Goal: Check status: Check status

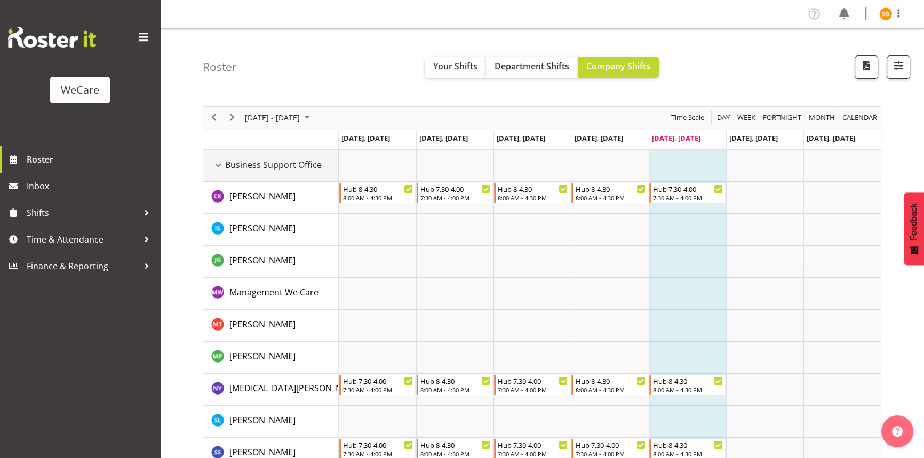
click at [222, 163] on div "Business Support Office resource" at bounding box center [218, 166] width 14 height 14
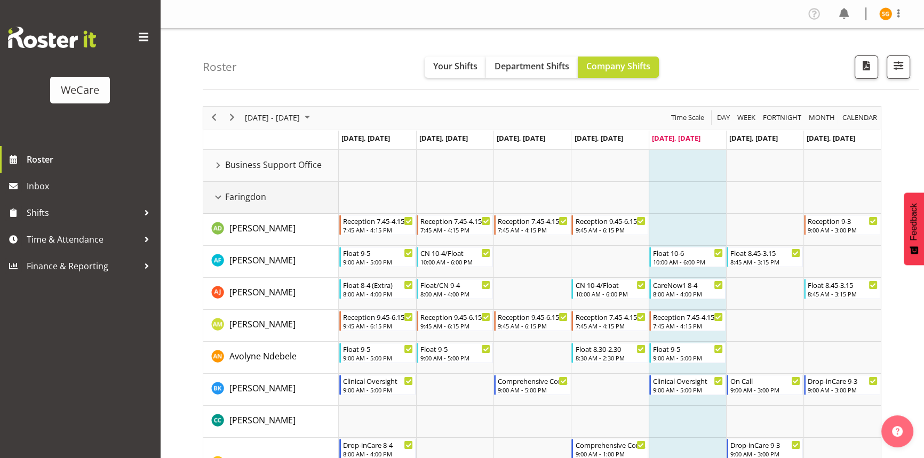
click at [222, 193] on div "Faringdon resource" at bounding box center [218, 198] width 14 height 14
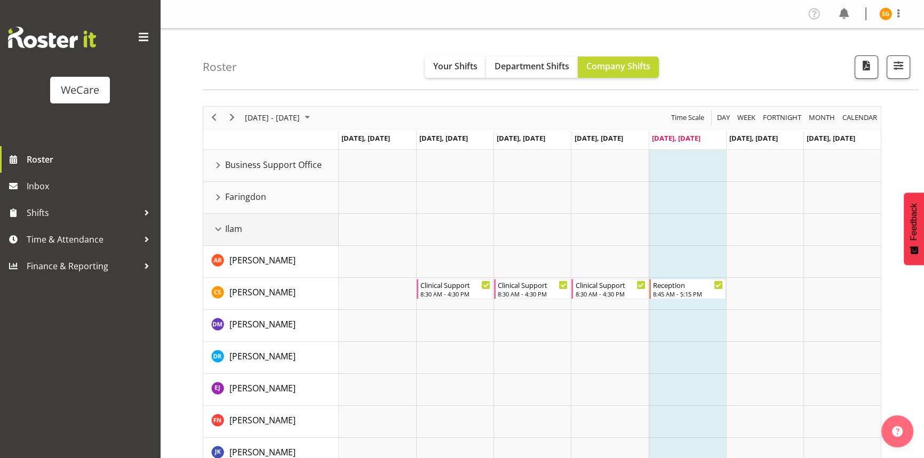
click at [220, 226] on div "Ilam resource" at bounding box center [218, 230] width 14 height 14
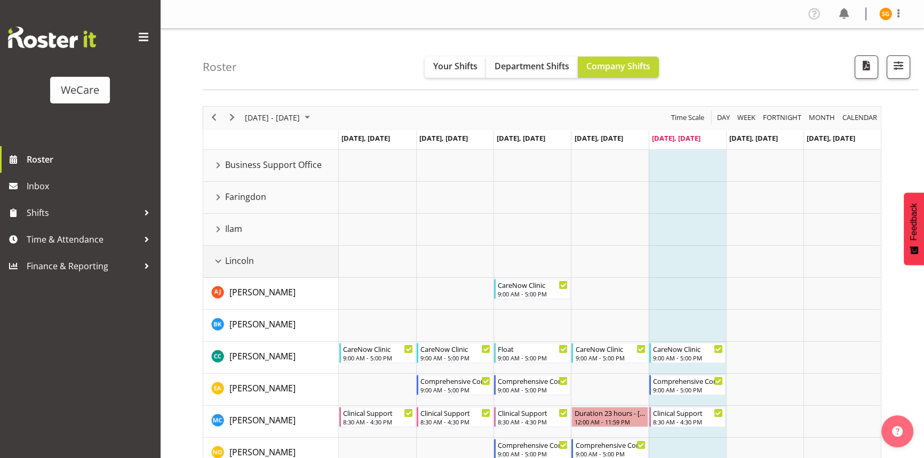
click at [217, 258] on div "Lincoln resource" at bounding box center [218, 262] width 14 height 14
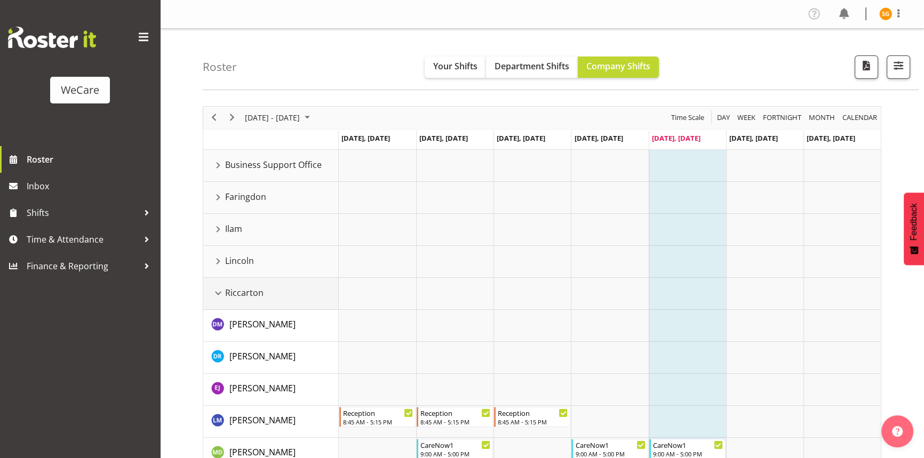
click at [221, 291] on div "Riccarton resource" at bounding box center [218, 294] width 14 height 14
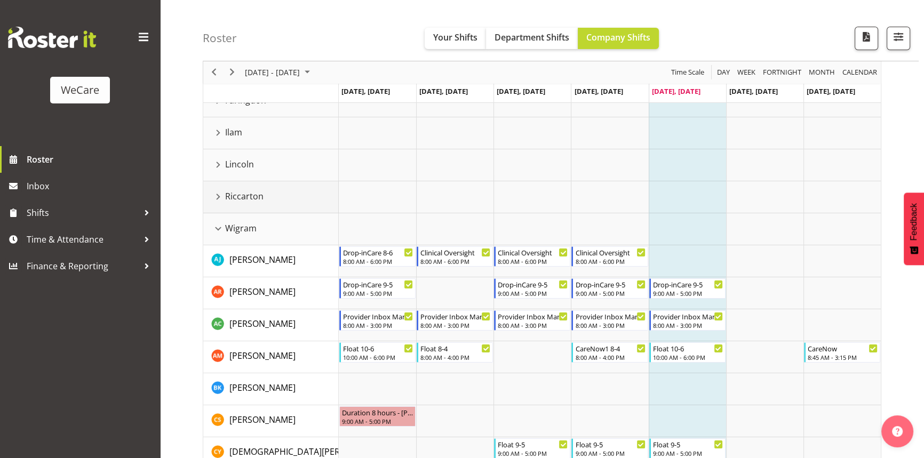
scroll to position [145, 0]
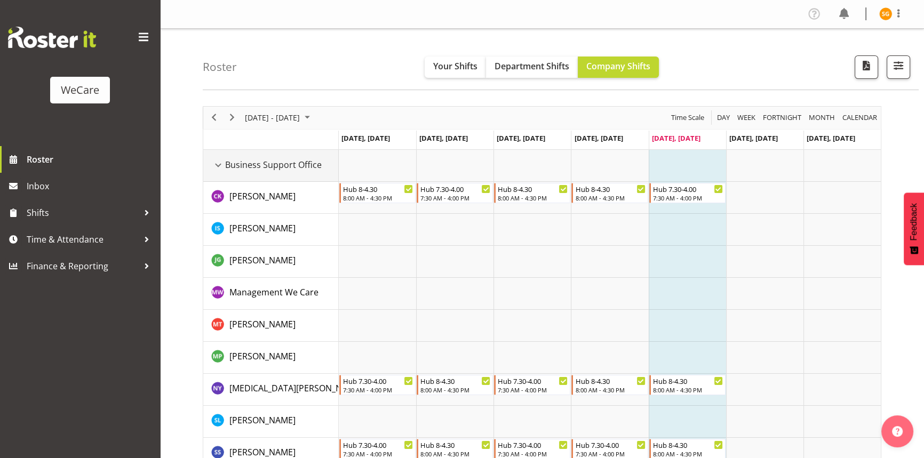
click at [220, 164] on div "Business Support Office resource" at bounding box center [218, 166] width 14 height 14
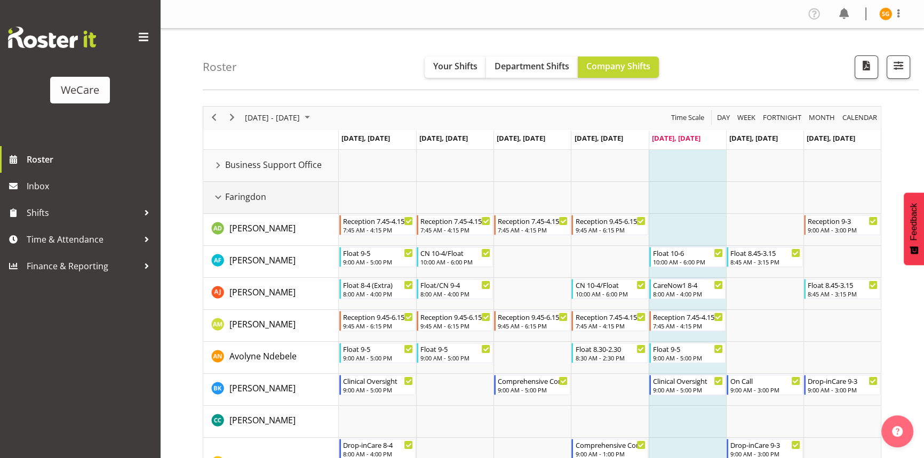
click at [220, 197] on div "Faringdon resource" at bounding box center [218, 198] width 14 height 14
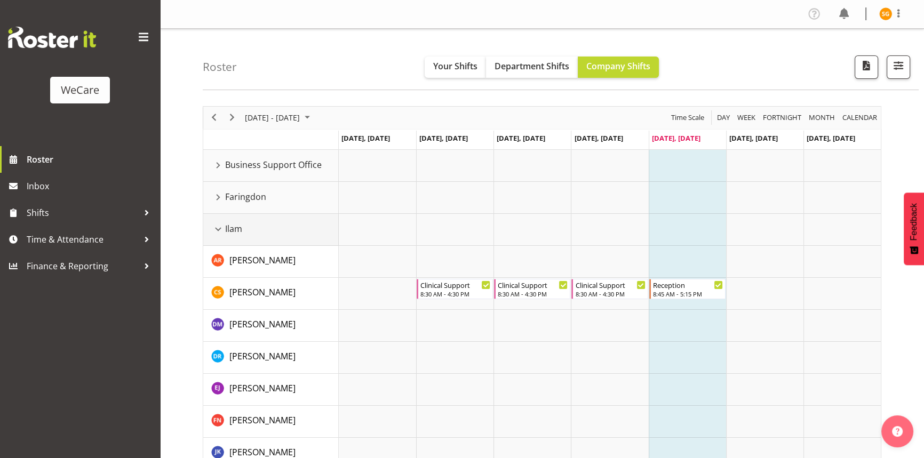
click at [221, 229] on div "Ilam resource" at bounding box center [218, 230] width 14 height 14
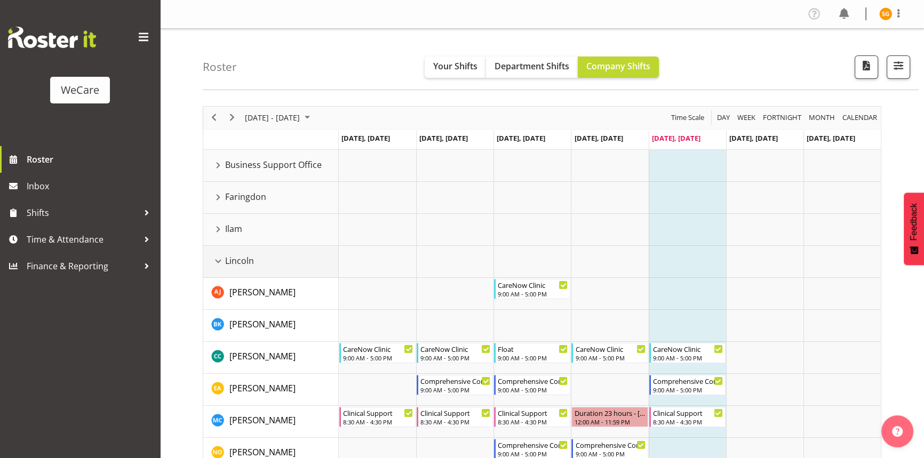
click at [221, 267] on div "Lincoln resource" at bounding box center [218, 262] width 14 height 14
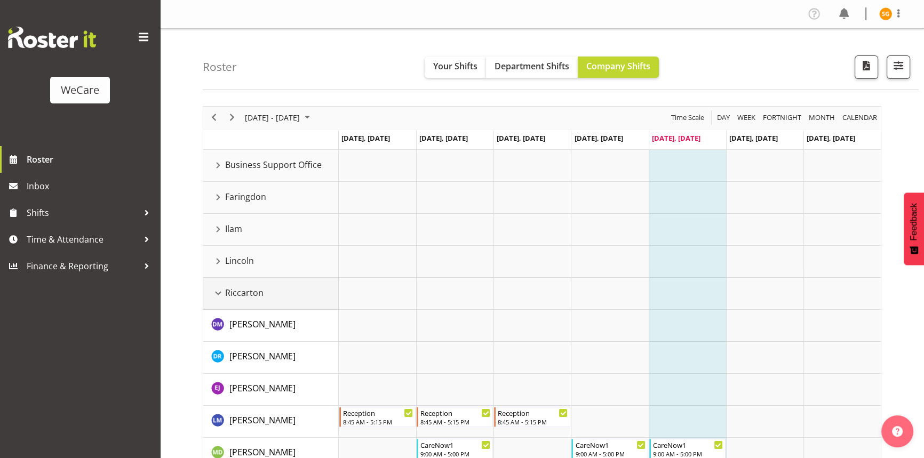
click at [223, 294] on div "Riccarton resource" at bounding box center [218, 294] width 14 height 14
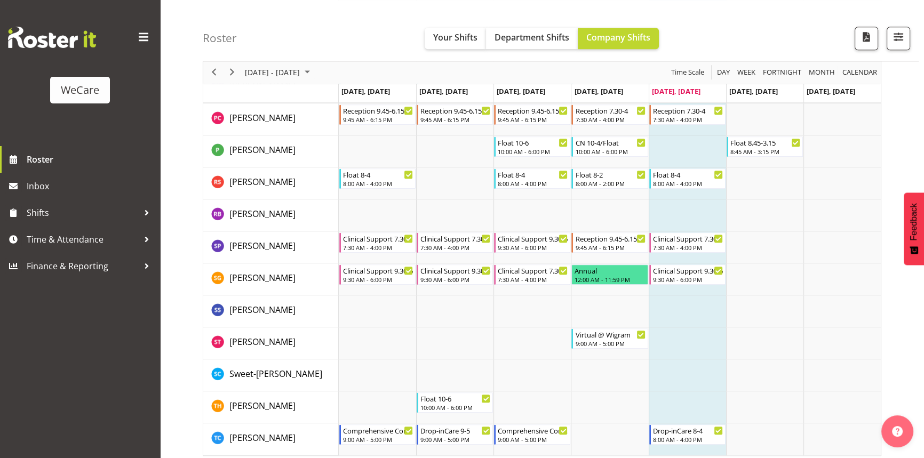
scroll to position [916, 0]
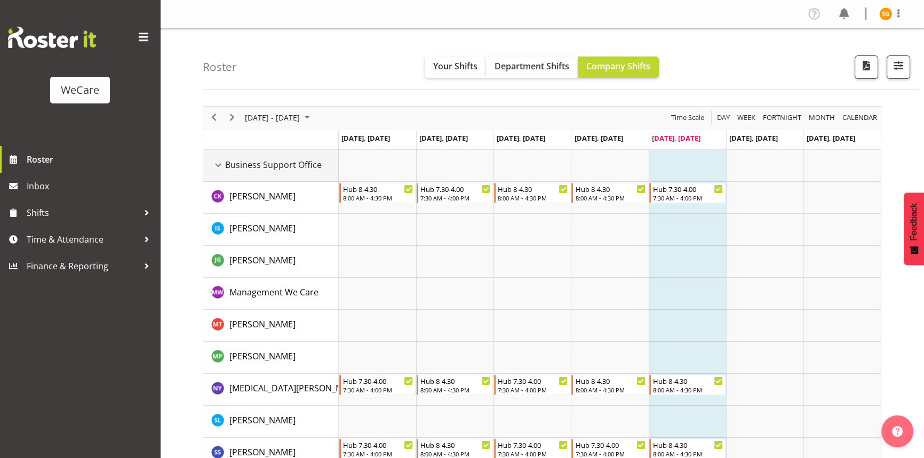
click at [220, 164] on div "Business Support Office resource" at bounding box center [218, 166] width 14 height 14
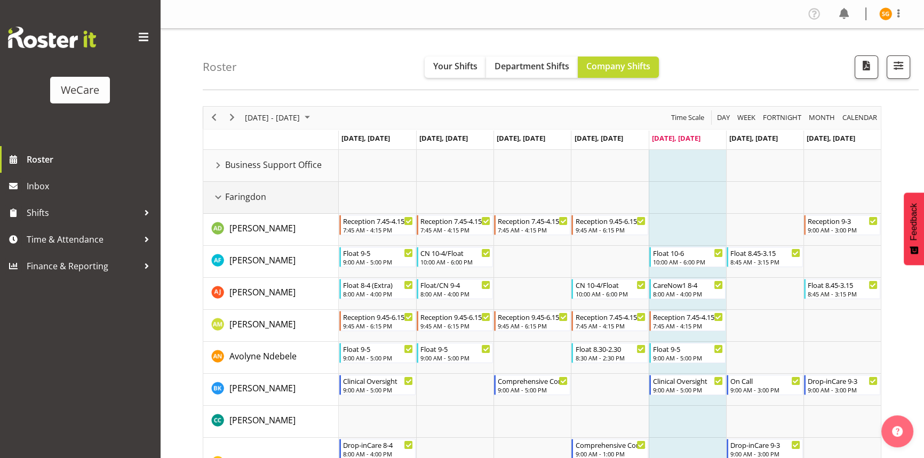
click at [221, 195] on div "Faringdon resource" at bounding box center [218, 198] width 14 height 14
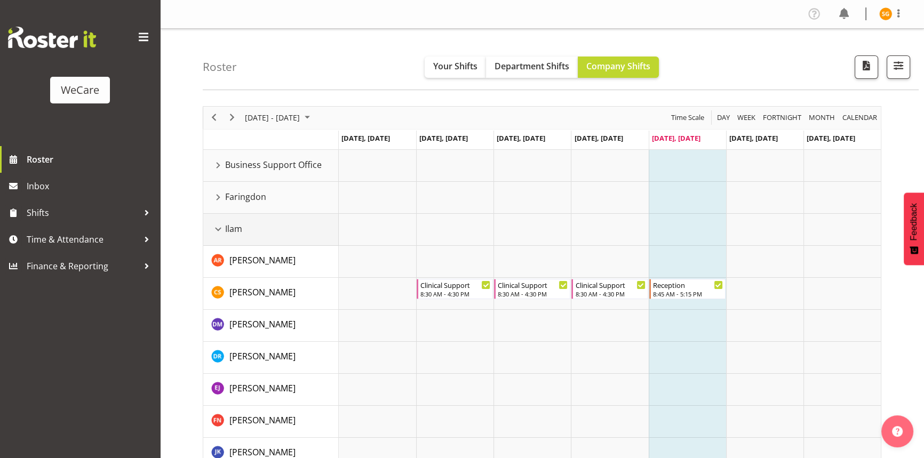
click at [219, 226] on div "Ilam resource" at bounding box center [218, 230] width 14 height 14
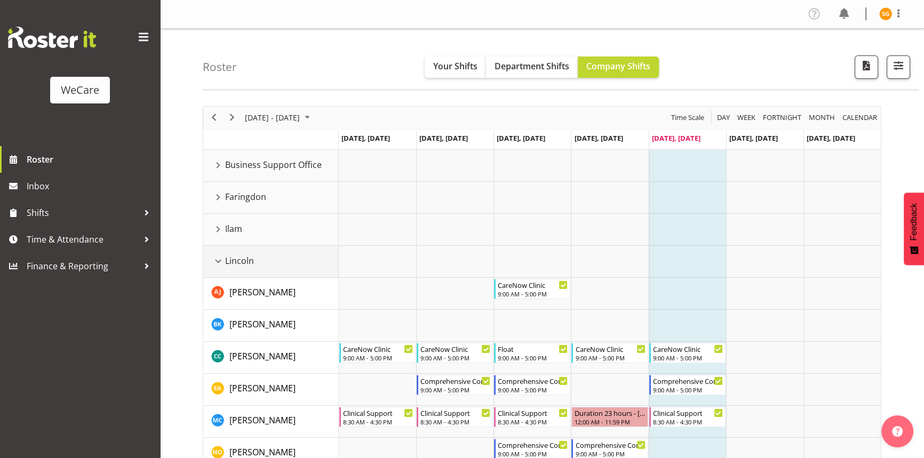
click at [224, 264] on div "Lincoln resource" at bounding box center [218, 262] width 14 height 14
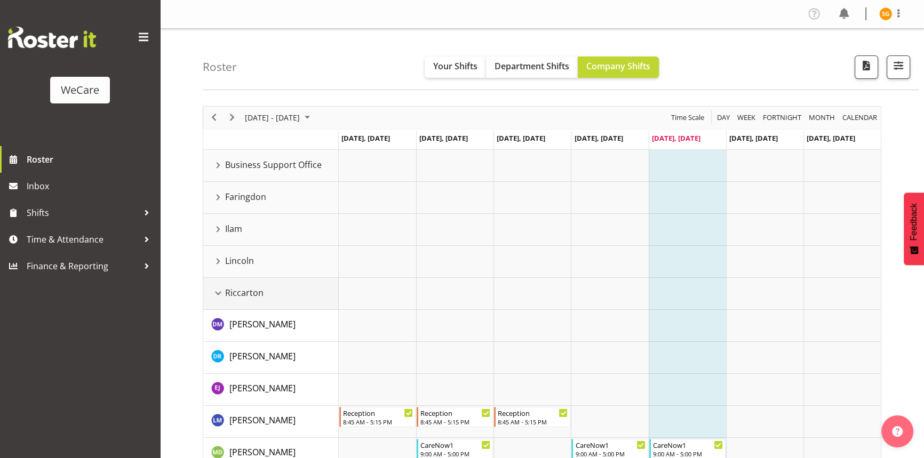
click at [222, 297] on div "Riccarton resource" at bounding box center [218, 294] width 14 height 14
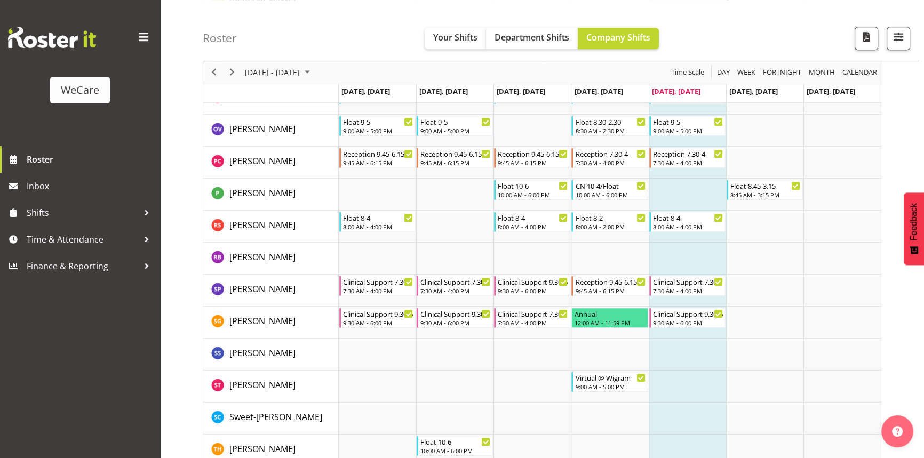
scroll to position [916, 0]
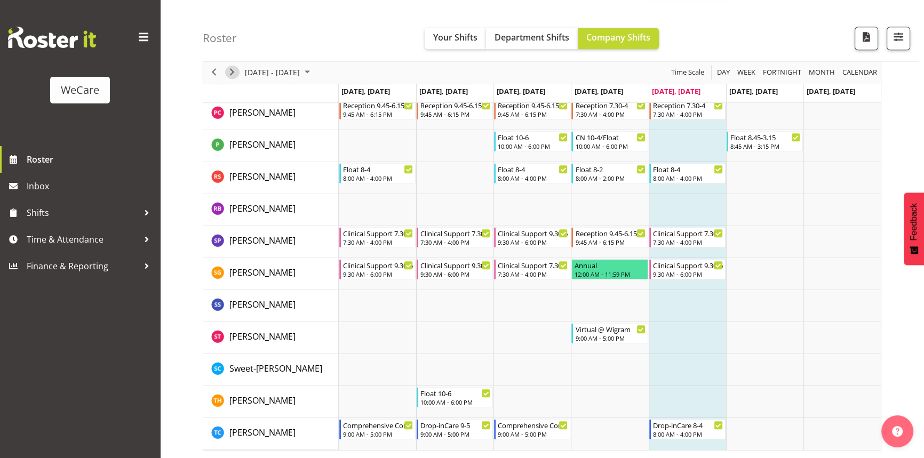
drag, startPoint x: 227, startPoint y: 72, endPoint x: 398, endPoint y: 155, distance: 189.3
click at [227, 72] on span "Next" at bounding box center [232, 72] width 13 height 13
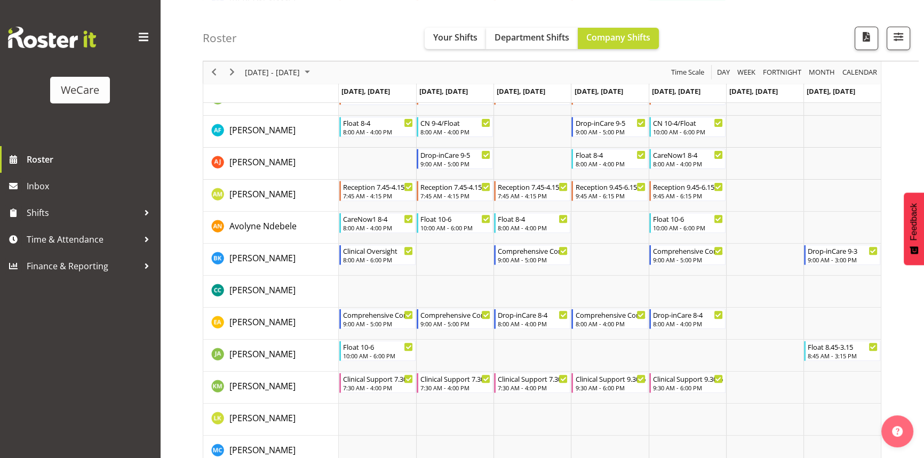
scroll to position [383, 0]
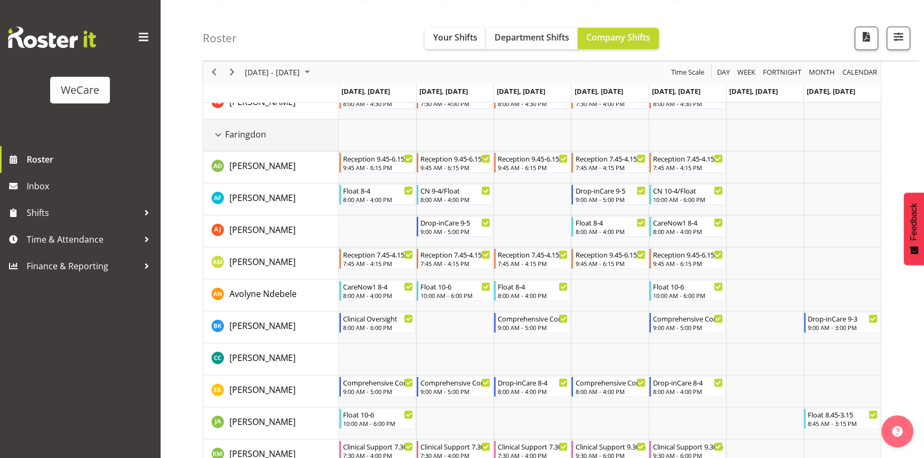
click at [213, 133] on div "Faringdon resource" at bounding box center [218, 135] width 14 height 14
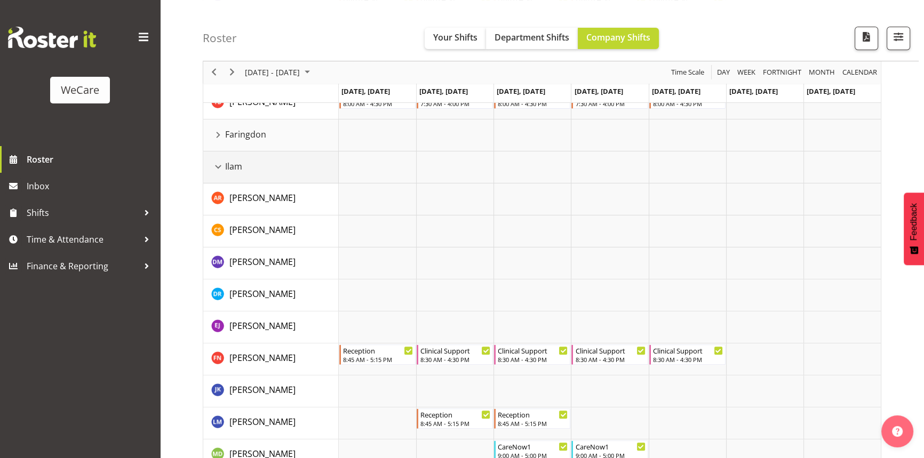
click at [217, 167] on div "Ilam resource" at bounding box center [218, 167] width 14 height 14
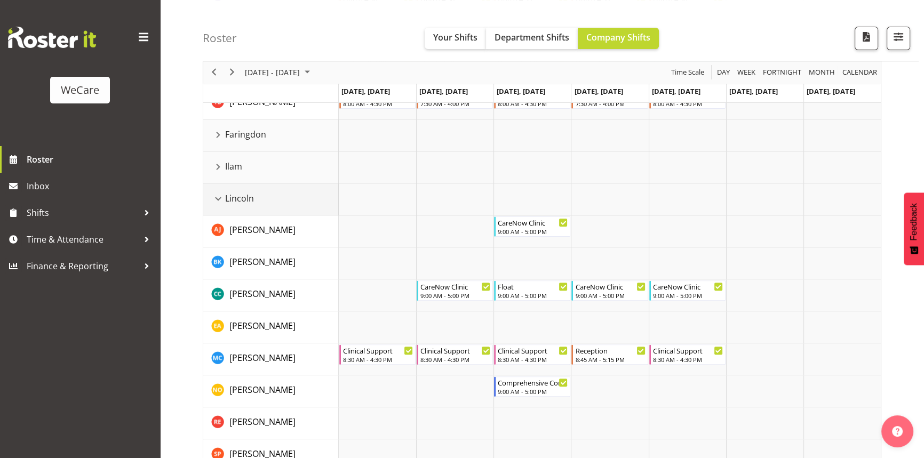
click at [219, 199] on div "Lincoln resource" at bounding box center [218, 199] width 14 height 14
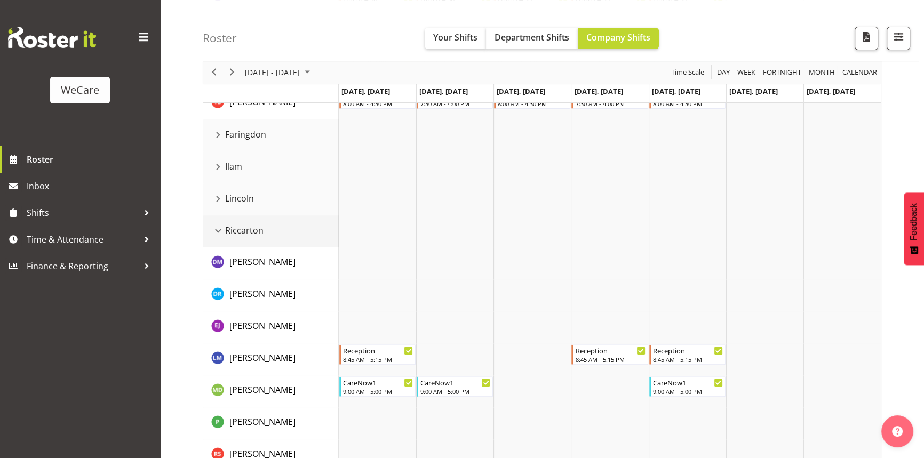
click at [213, 229] on div "Riccarton resource" at bounding box center [218, 231] width 14 height 14
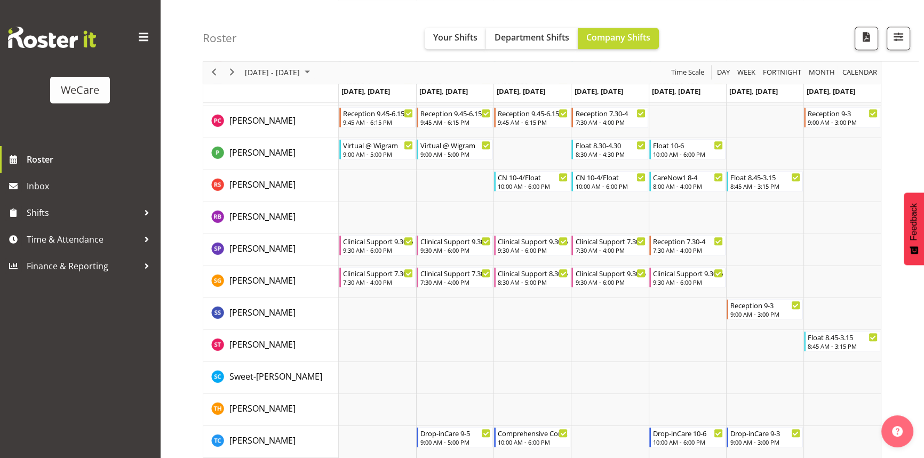
scroll to position [1237, 0]
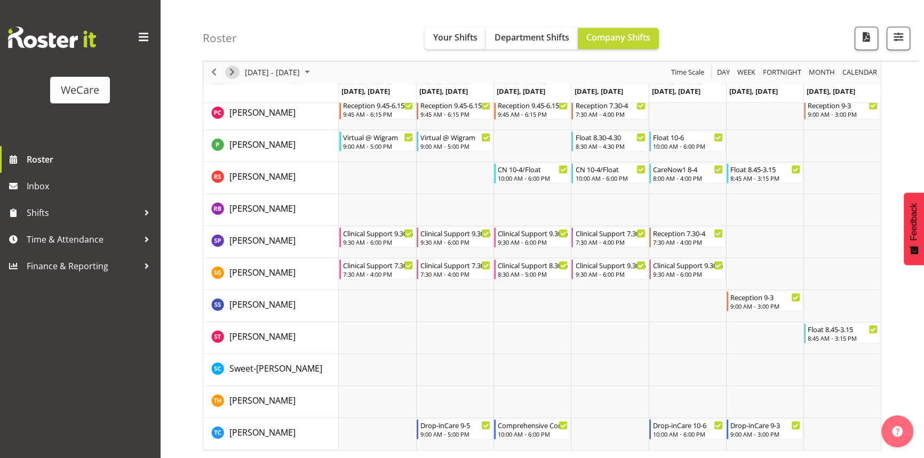
drag, startPoint x: 233, startPoint y: 69, endPoint x: 311, endPoint y: 112, distance: 89.6
click at [233, 69] on span "Next" at bounding box center [232, 72] width 13 height 13
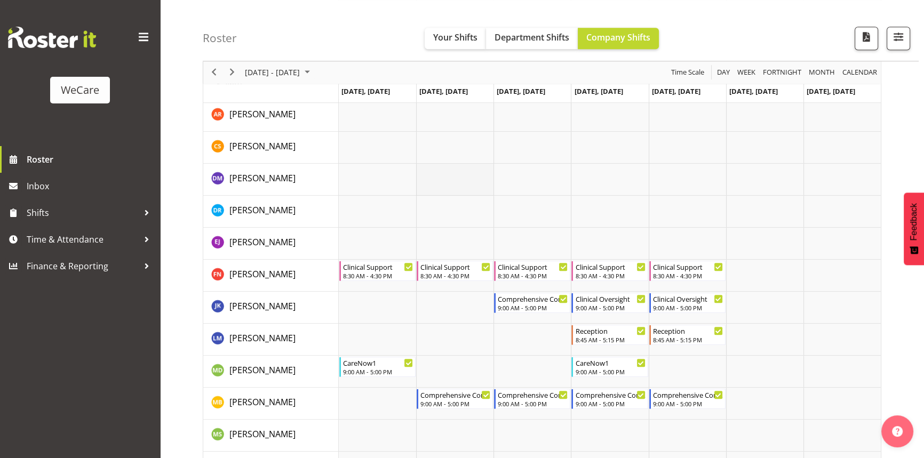
scroll to position [1091, 0]
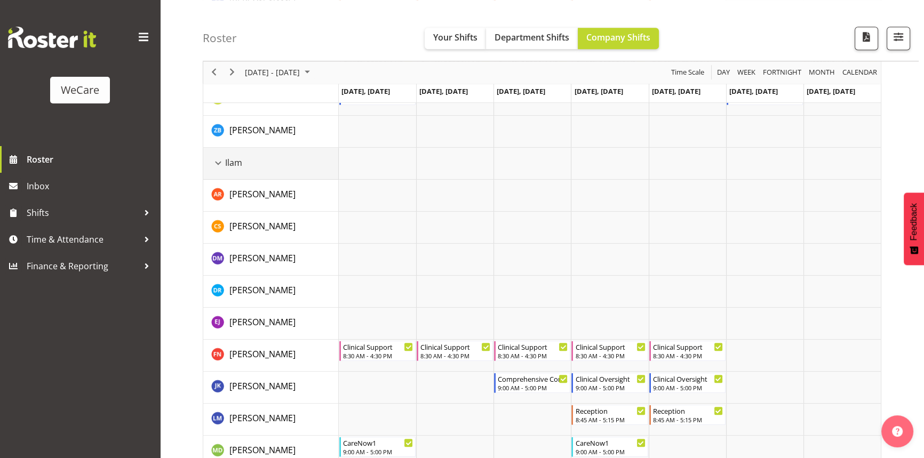
click at [215, 161] on div "Ilam resource" at bounding box center [218, 163] width 14 height 14
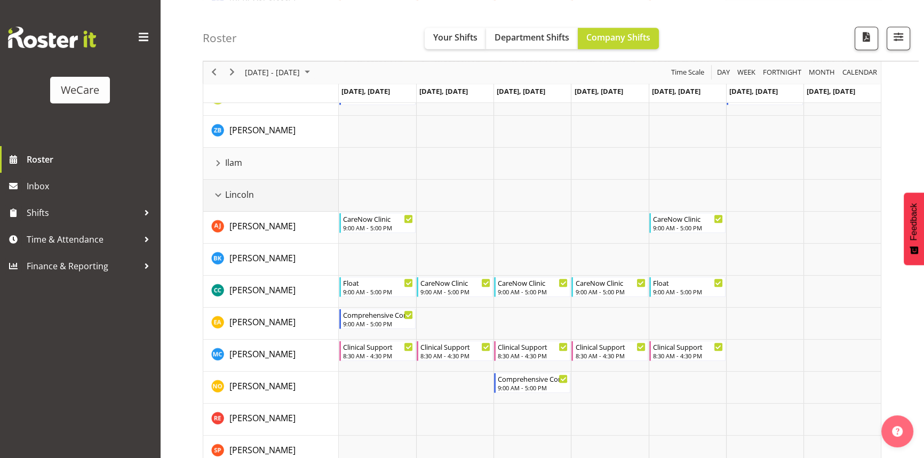
click at [219, 193] on div "Lincoln resource" at bounding box center [218, 195] width 14 height 14
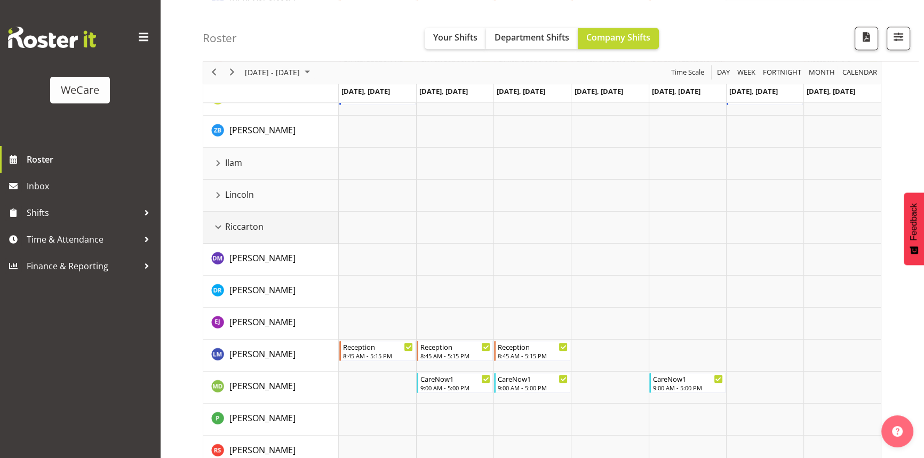
click at [217, 221] on div "Riccarton resource" at bounding box center [218, 227] width 14 height 14
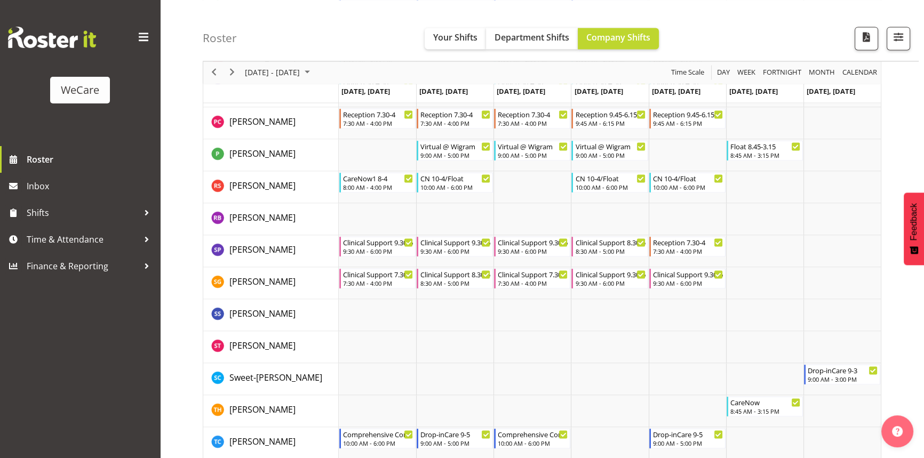
scroll to position [1941, 0]
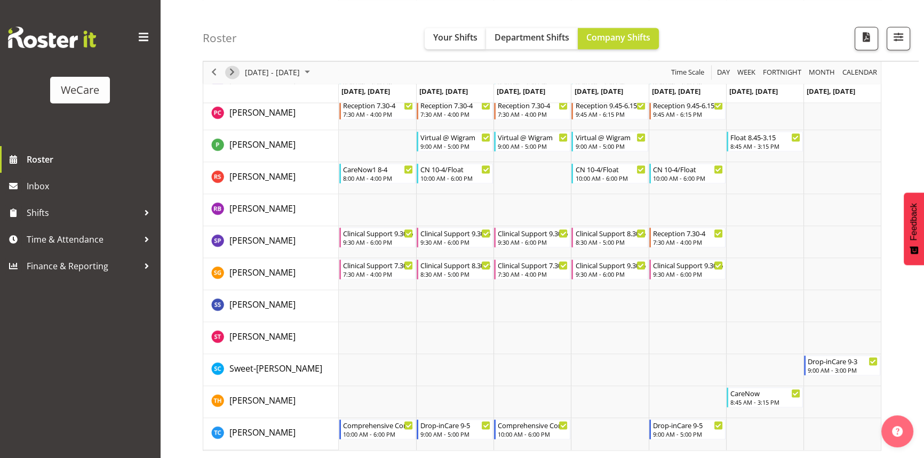
drag, startPoint x: 228, startPoint y: 73, endPoint x: 551, endPoint y: 234, distance: 360.9
click at [228, 73] on span "Next" at bounding box center [232, 72] width 13 height 13
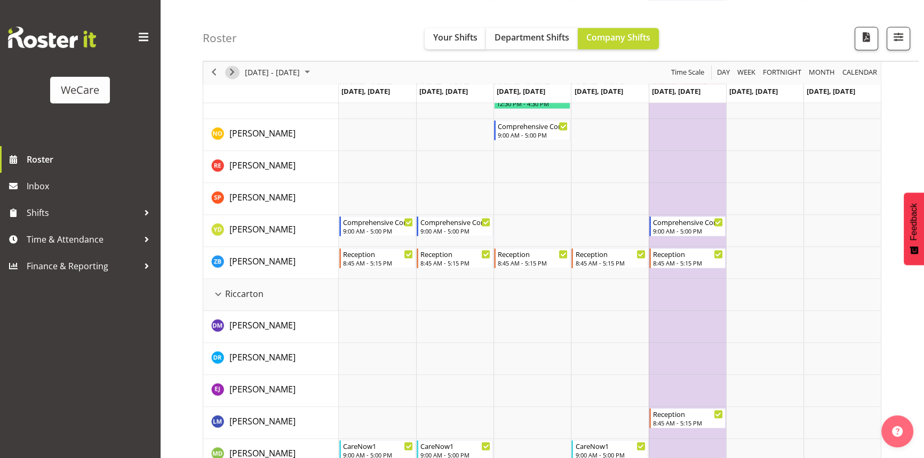
click at [229, 73] on span "Next" at bounding box center [232, 72] width 13 height 13
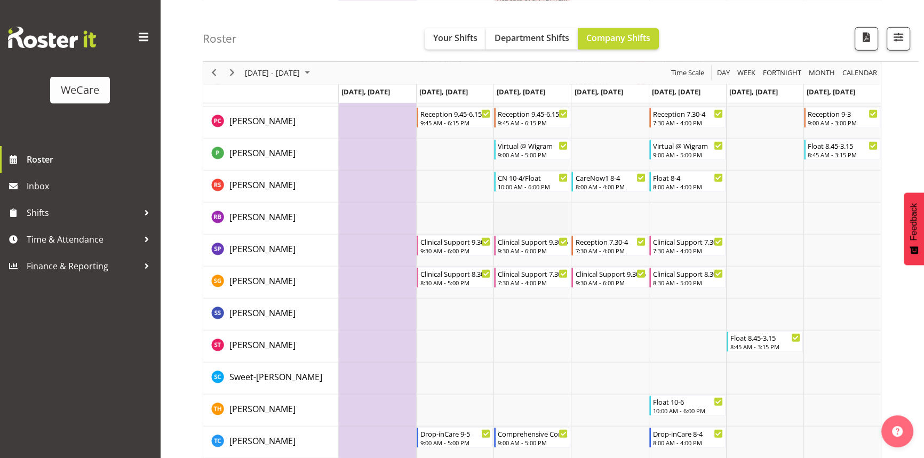
scroll to position [3231, 0]
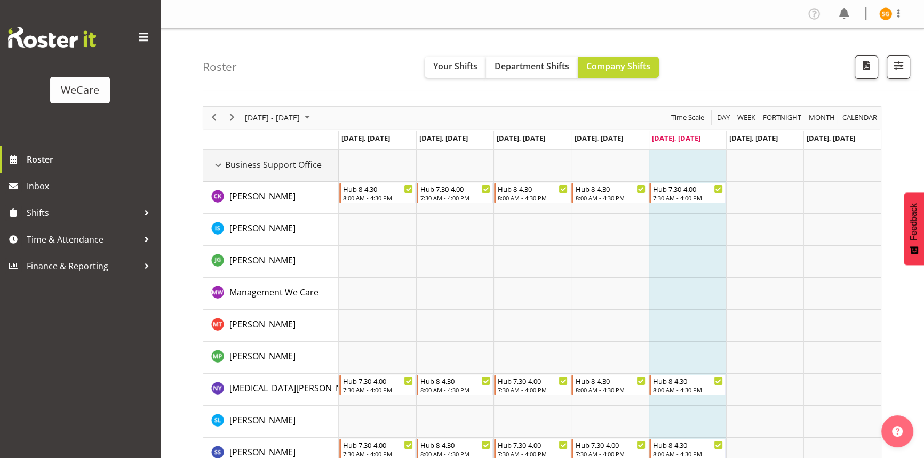
click at [222, 165] on div "Business Support Office resource" at bounding box center [218, 166] width 14 height 14
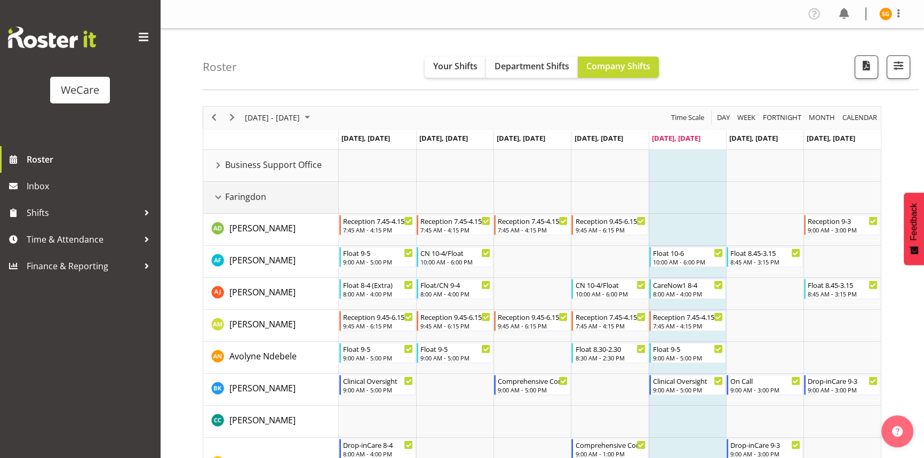
click at [219, 192] on div "Faringdon resource" at bounding box center [218, 198] width 14 height 14
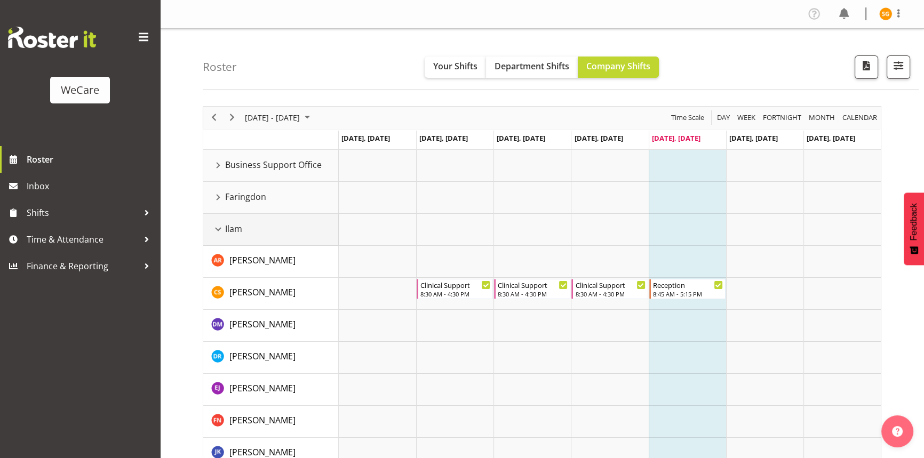
drag, startPoint x: 217, startPoint y: 223, endPoint x: 223, endPoint y: 255, distance: 32.6
click at [217, 224] on div "Ilam resource" at bounding box center [218, 230] width 14 height 14
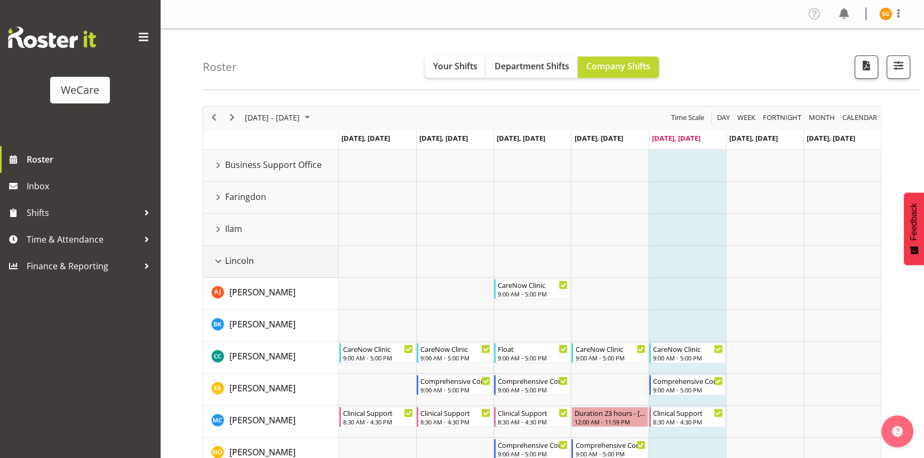
drag, startPoint x: 223, startPoint y: 256, endPoint x: 221, endPoint y: 273, distance: 17.2
click at [223, 258] on div "Lincoln resource" at bounding box center [218, 262] width 14 height 14
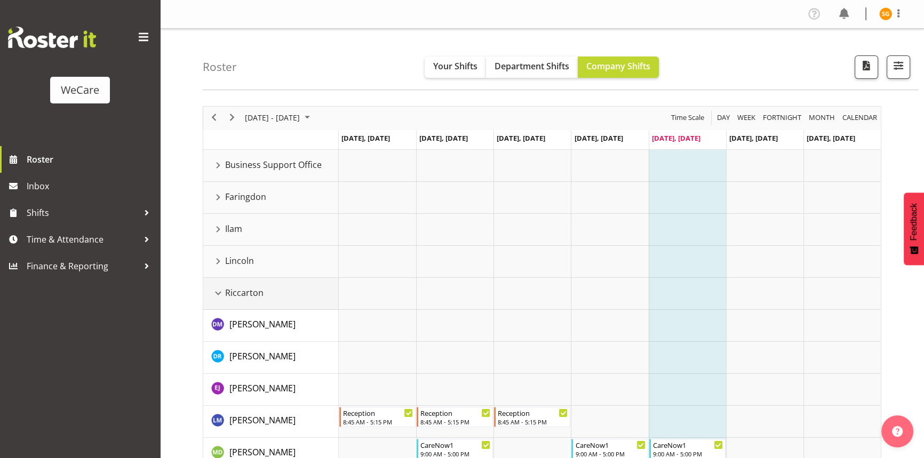
click at [218, 295] on div "Riccarton resource" at bounding box center [218, 294] width 14 height 14
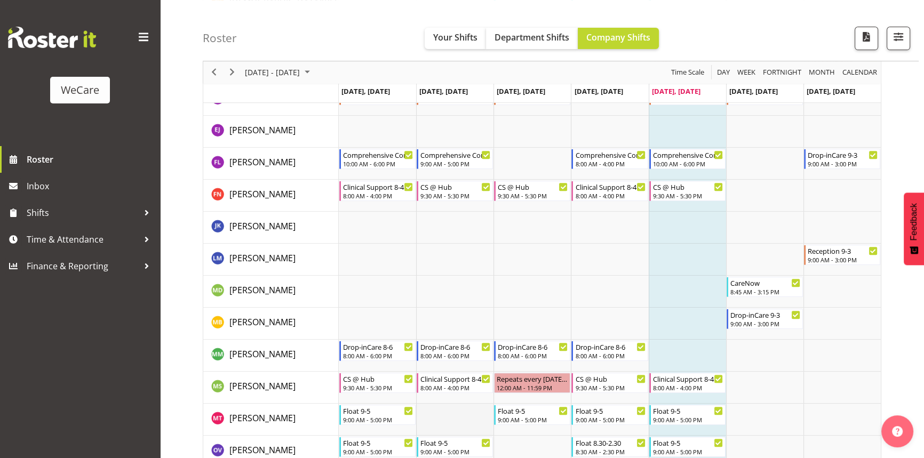
scroll to position [582, 0]
